Goal: Task Accomplishment & Management: Complete application form

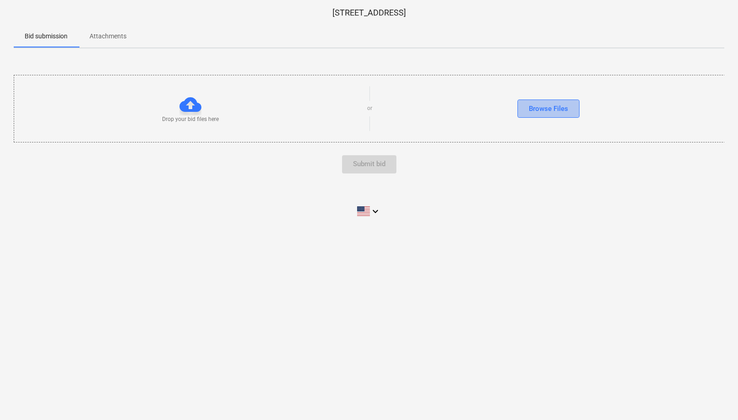
click at [557, 107] on div "Browse Files" at bounding box center [548, 109] width 39 height 12
click at [191, 105] on div at bounding box center [190, 105] width 22 height 22
click at [358, 163] on div "Submit bid" at bounding box center [369, 164] width 710 height 18
click at [536, 111] on div "Browse Files" at bounding box center [548, 109] width 39 height 12
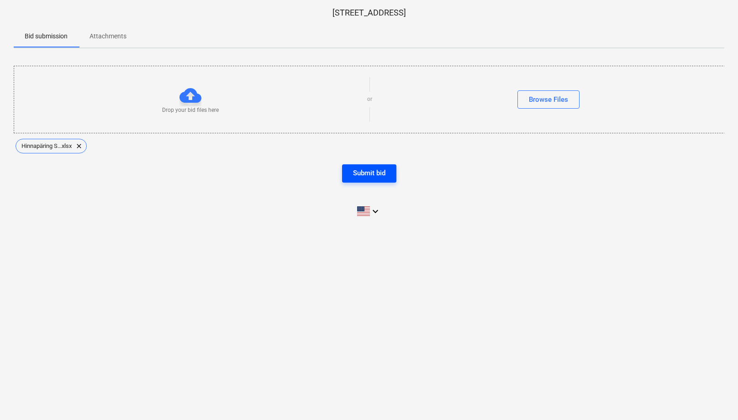
click at [359, 174] on div "Submit bid" at bounding box center [369, 173] width 32 height 12
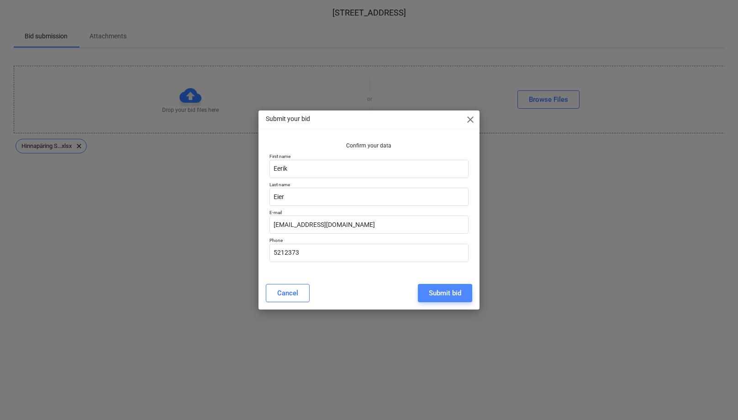
click at [443, 294] on div "Submit bid" at bounding box center [445, 293] width 32 height 12
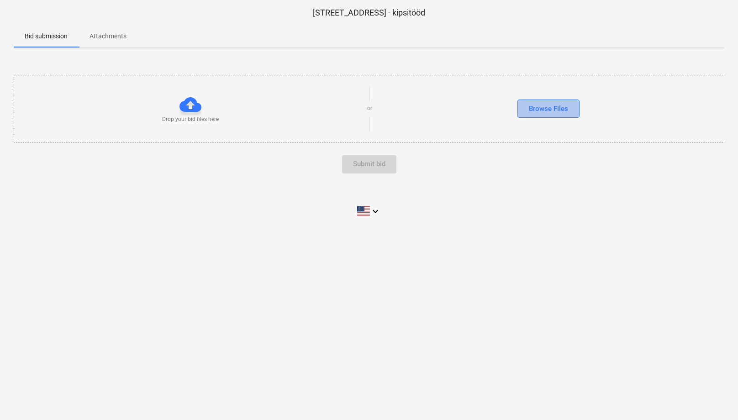
click at [546, 110] on div "Browse Files" at bounding box center [548, 109] width 39 height 12
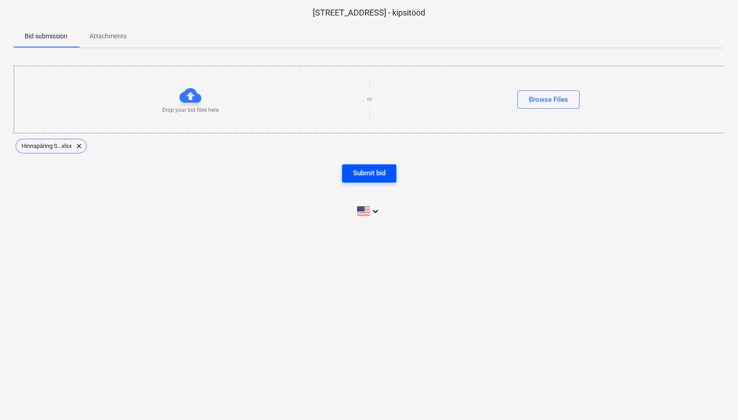
click at [383, 169] on div "Submit bid" at bounding box center [369, 173] width 32 height 12
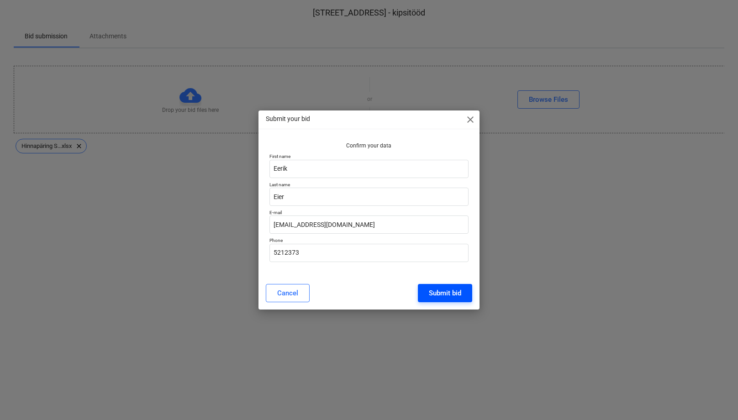
click at [444, 289] on div "Submit bid" at bounding box center [445, 293] width 32 height 12
